Goal: Information Seeking & Learning: Learn about a topic

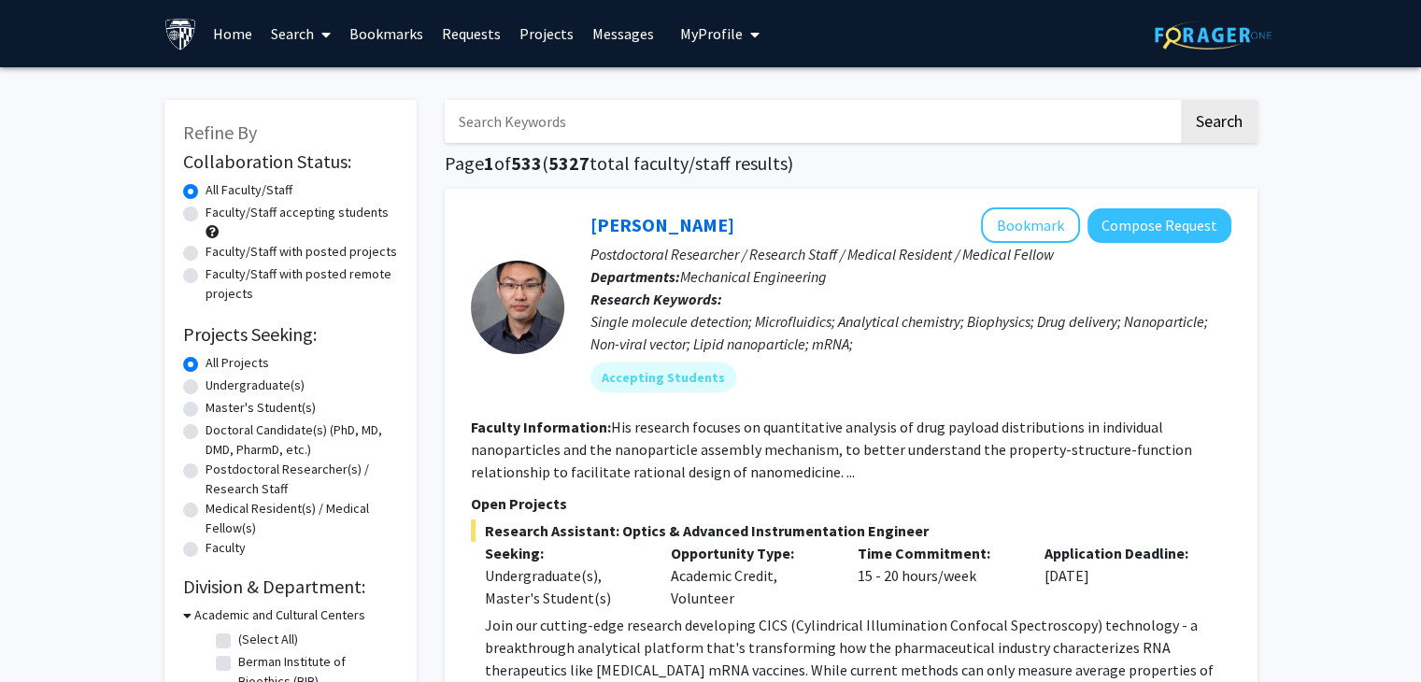
click at [206, 217] on label "Faculty/Staff accepting students" at bounding box center [297, 213] width 183 height 20
click at [206, 215] on input "Faculty/Staff accepting students" at bounding box center [212, 209] width 12 height 12
radio input "true"
click at [206, 387] on label "Undergraduate(s)" at bounding box center [255, 386] width 99 height 20
click at [206, 387] on input "Undergraduate(s)" at bounding box center [212, 382] width 12 height 12
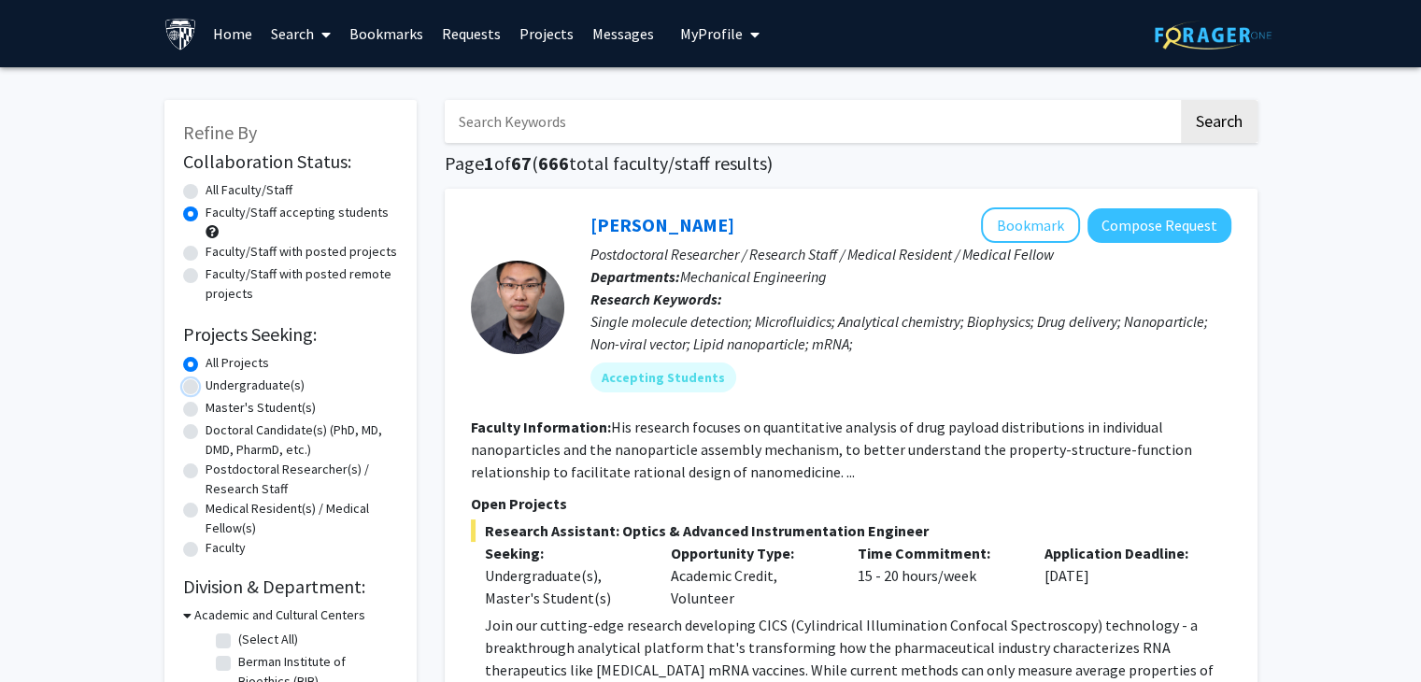
radio input "true"
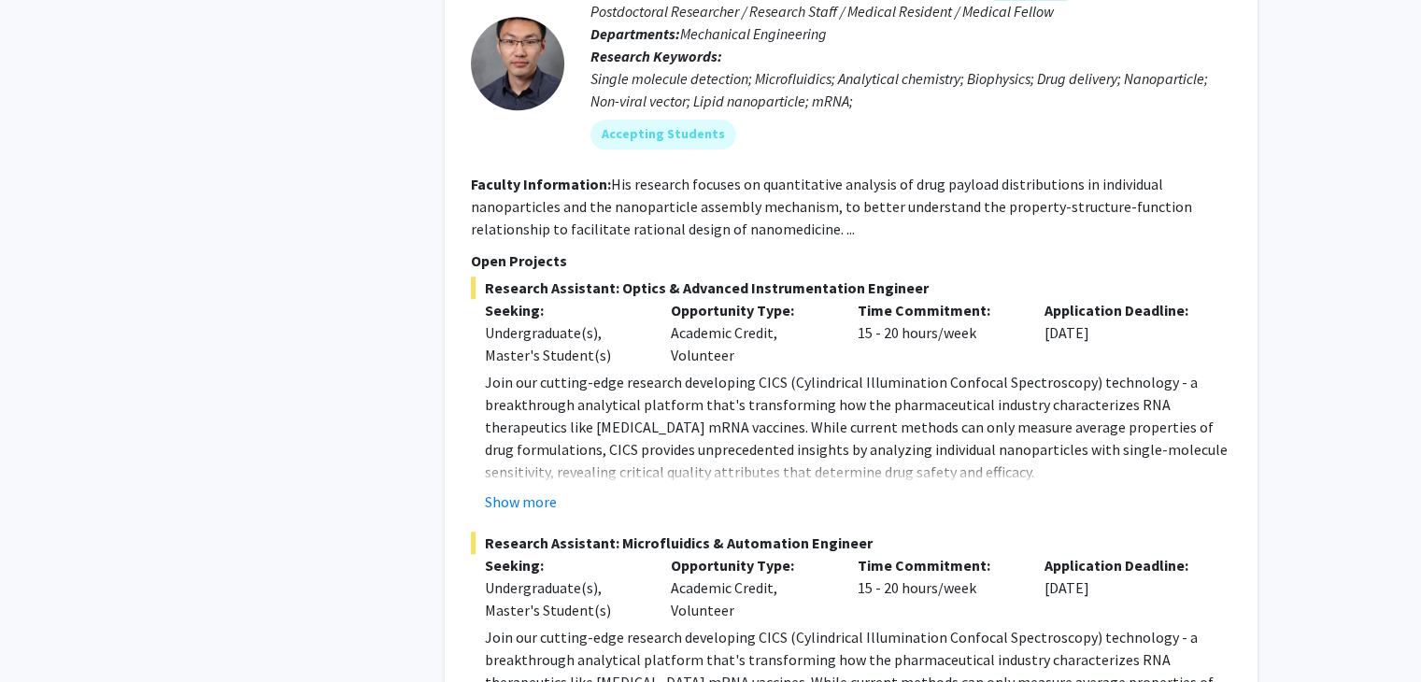
scroll to position [2018, 0]
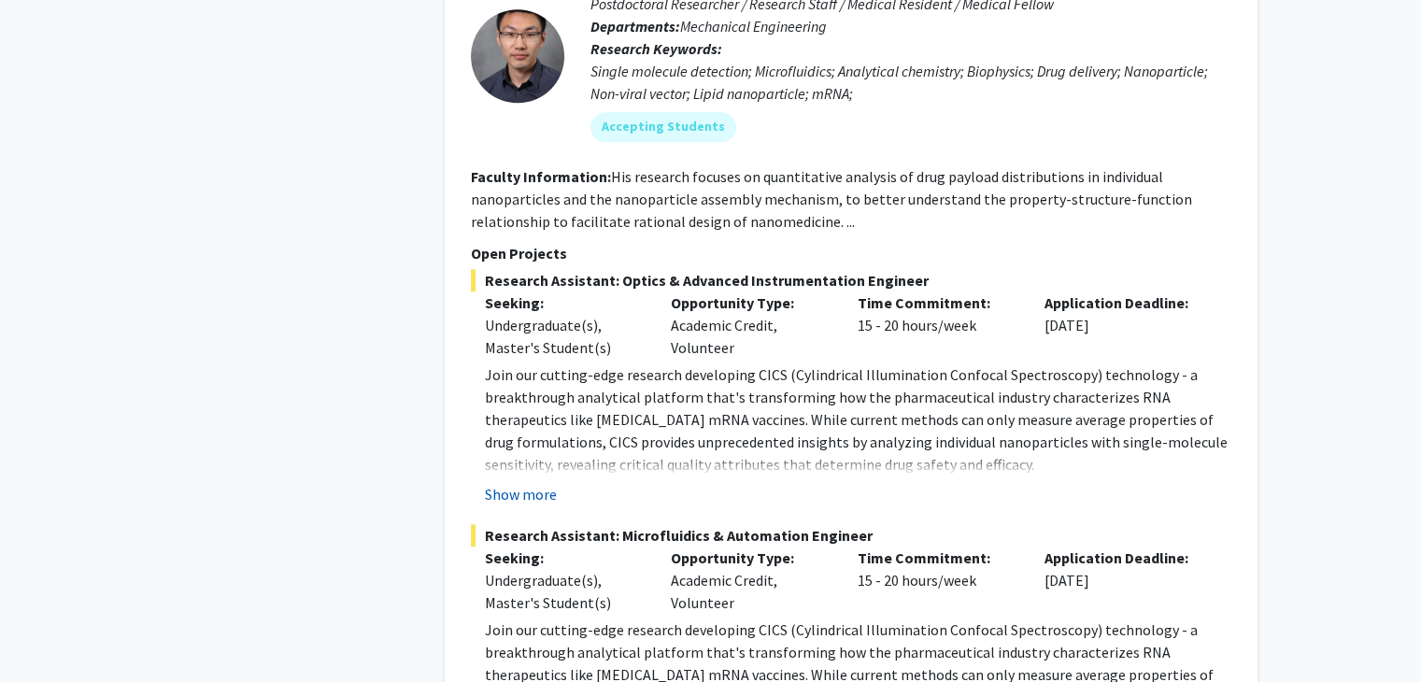
click at [537, 483] on button "Show more" at bounding box center [521, 494] width 72 height 22
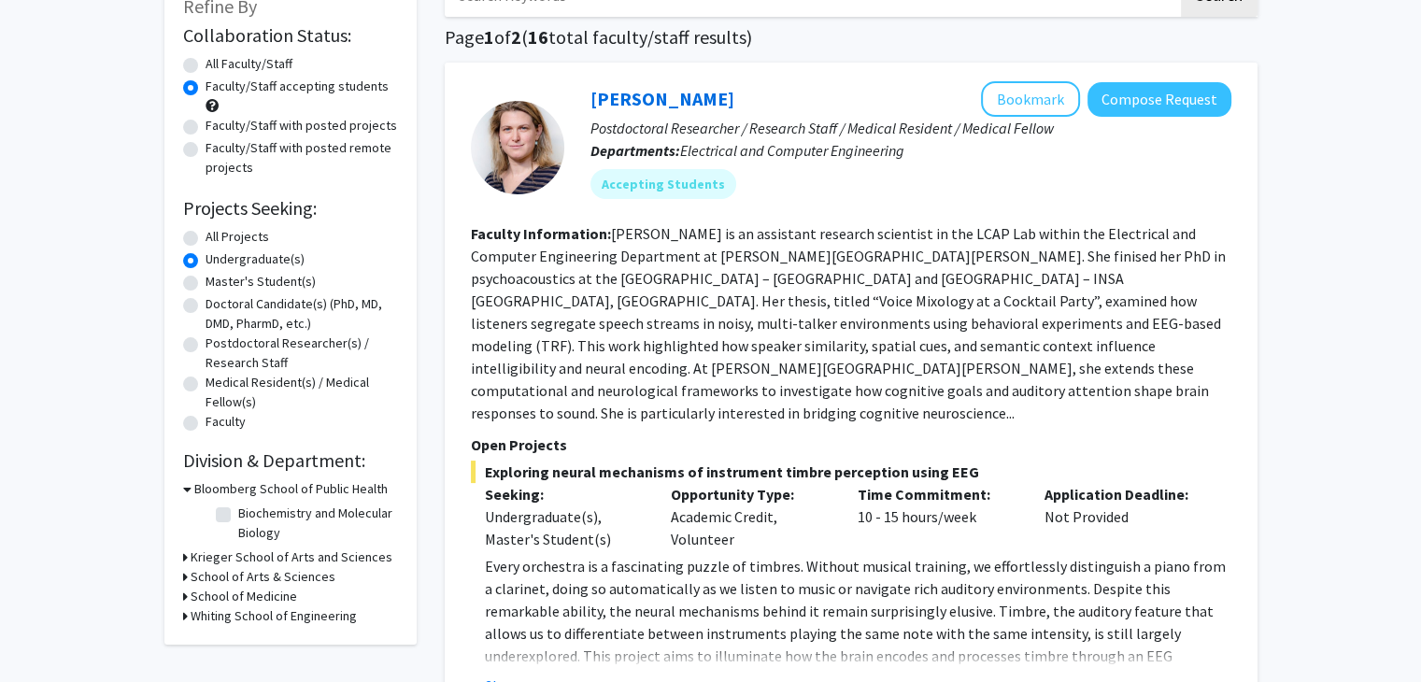
scroll to position [0, 0]
